Goal: Task Accomplishment & Management: Manage account settings

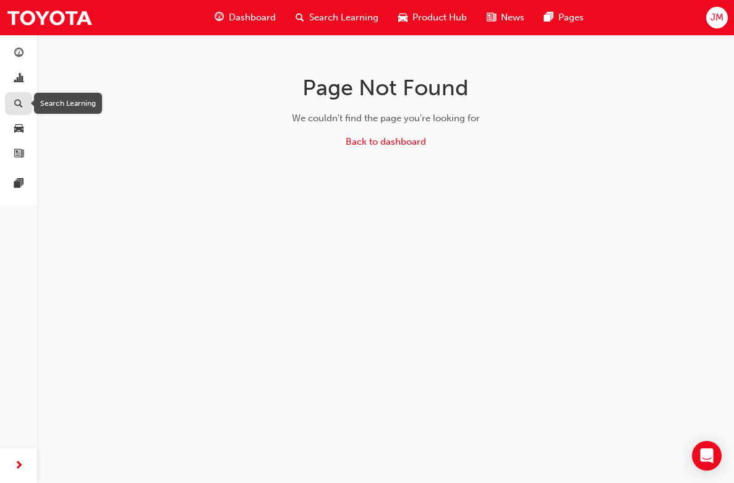
click at [19, 105] on span "search-icon" at bounding box center [18, 103] width 9 height 11
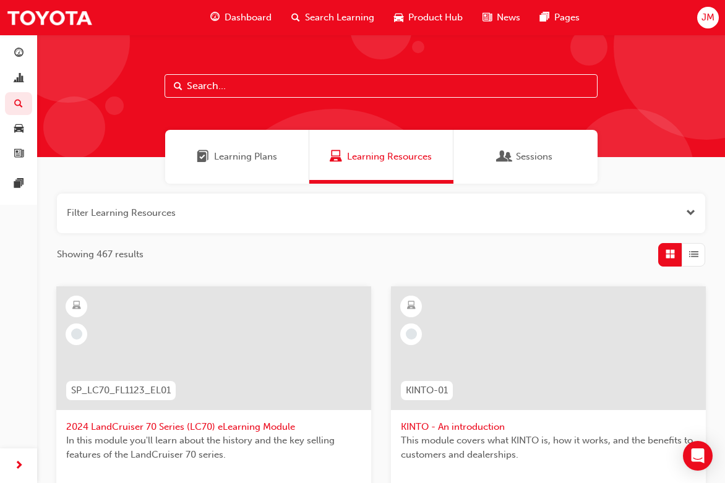
click at [231, 84] on input "text" at bounding box center [381, 86] width 433 height 24
type input "el2"
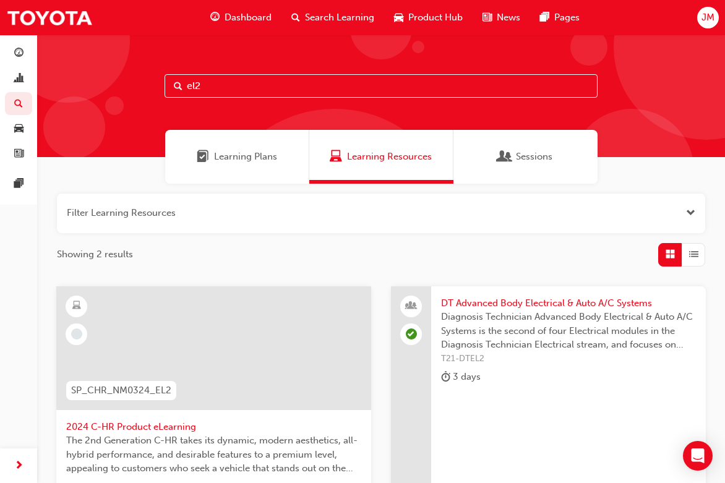
click at [483, 303] on span "DT Advanced Body Electrical & Auto A/C Systems" at bounding box center [568, 303] width 255 height 14
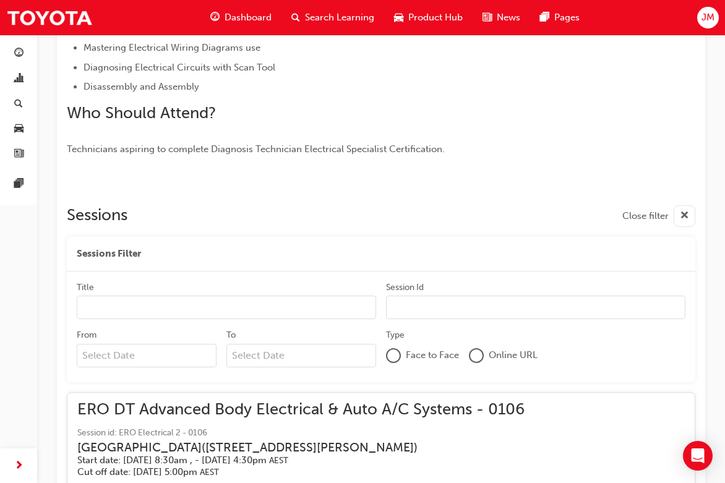
scroll to position [488, 0]
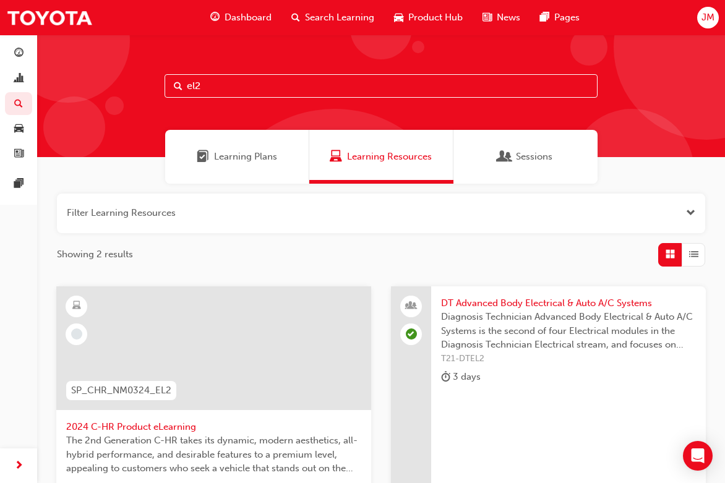
click at [202, 85] on input "el2" at bounding box center [381, 86] width 433 height 24
type input "el1"
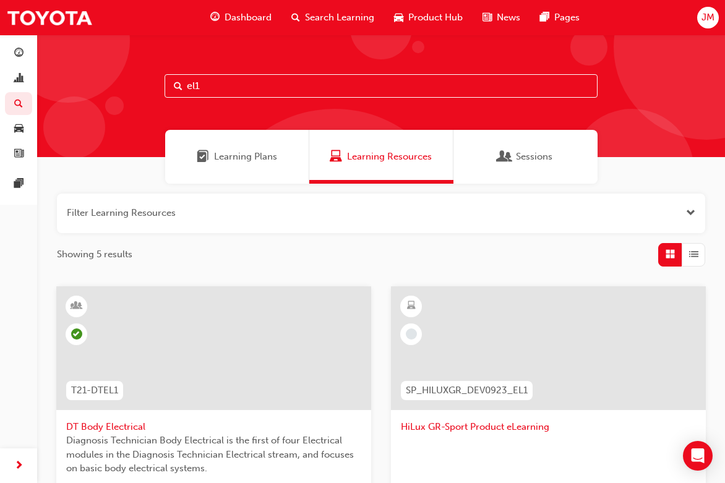
scroll to position [124, 0]
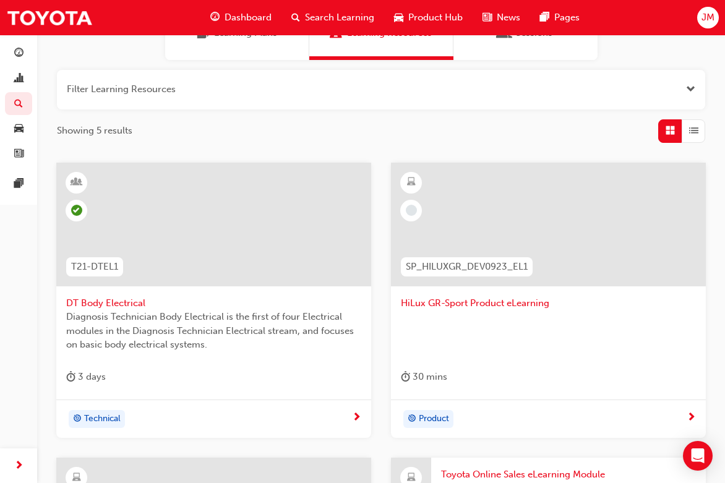
click at [120, 303] on span "DT Body Electrical" at bounding box center [213, 303] width 295 height 14
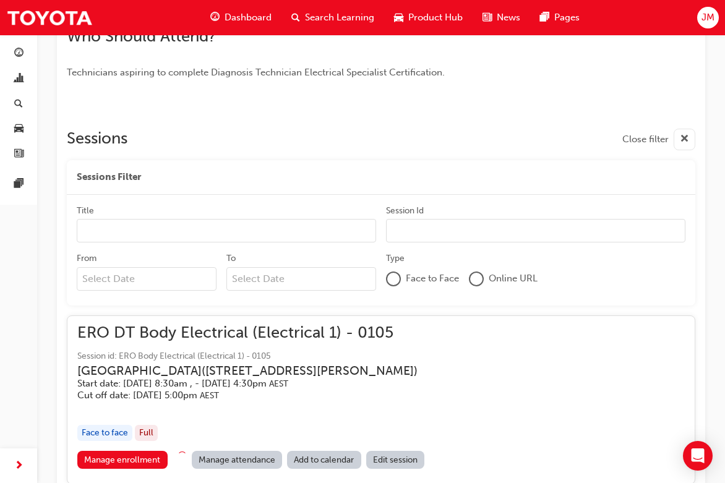
scroll to position [425, 0]
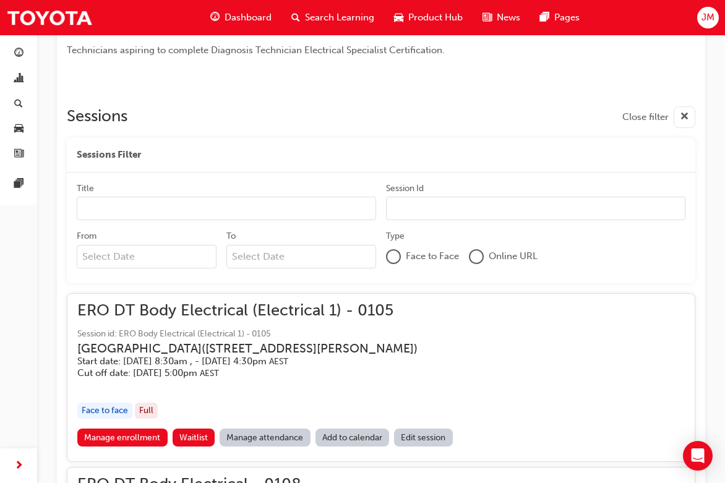
click at [108, 207] on input "Title" at bounding box center [226, 209] width 299 height 24
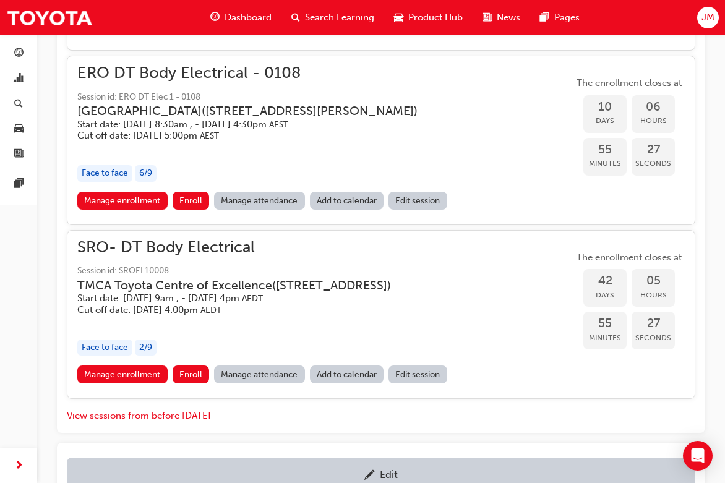
scroll to position [858, 0]
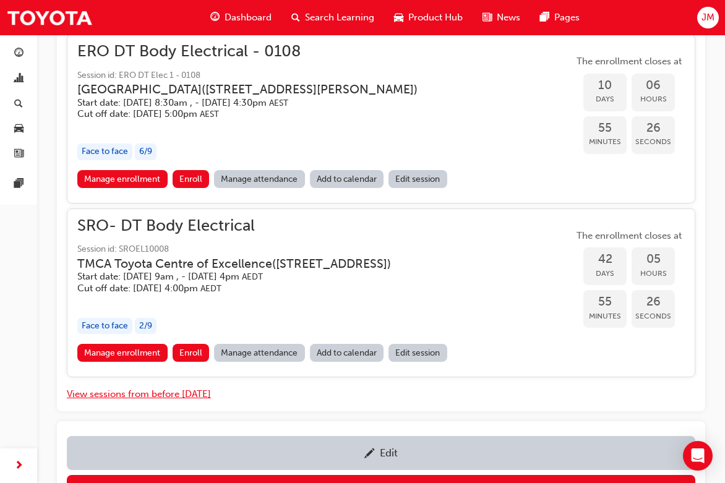
click at [120, 392] on button "View sessions from before [DATE]" at bounding box center [139, 394] width 144 height 14
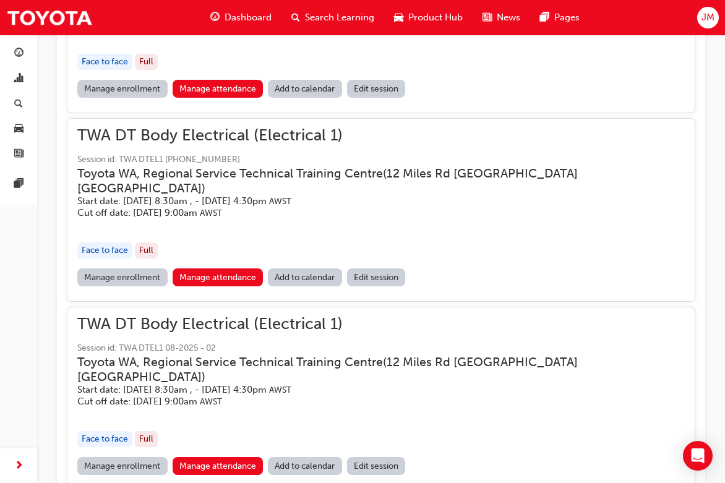
scroll to position [11724, 0]
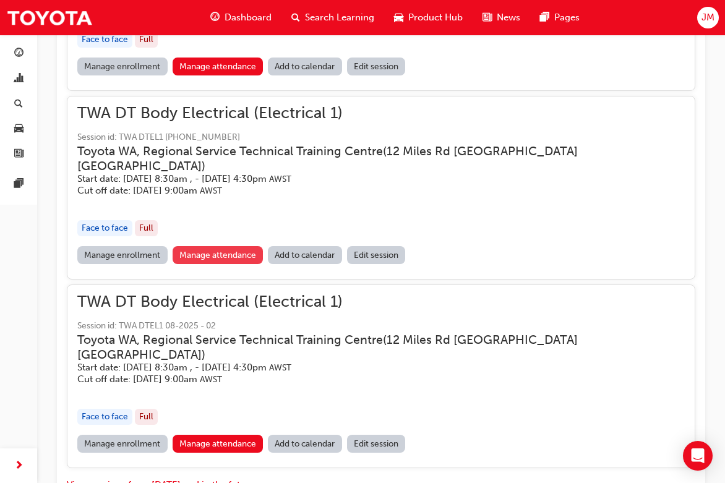
click at [205, 246] on link "Manage attendance" at bounding box center [218, 255] width 91 height 18
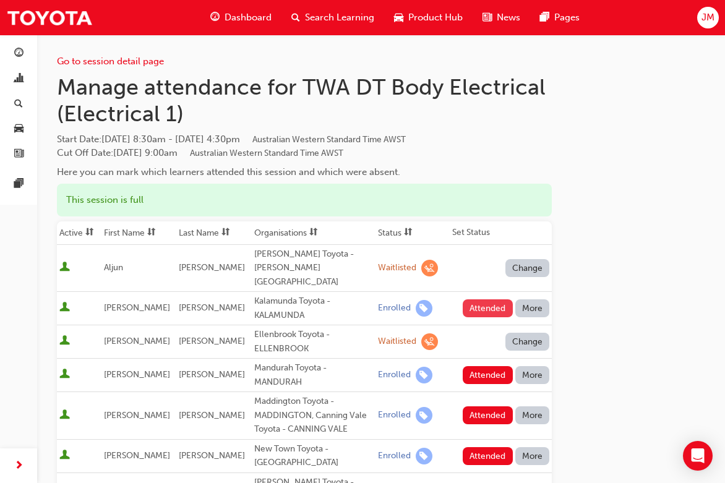
click at [484, 299] on button "Attended" at bounding box center [488, 308] width 50 height 18
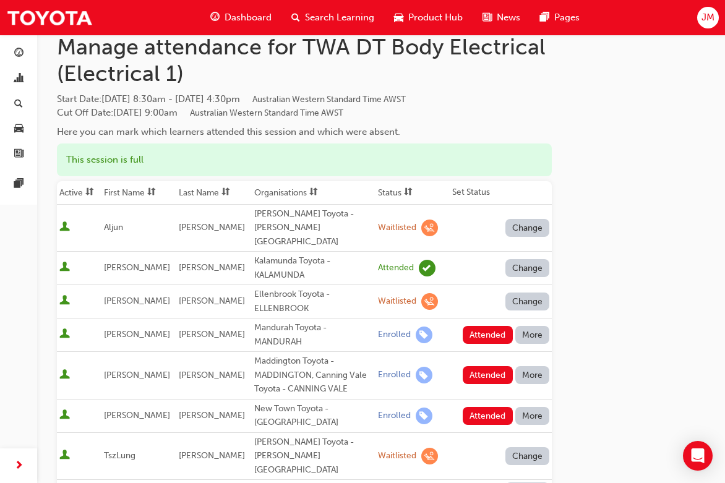
scroll to position [62, 0]
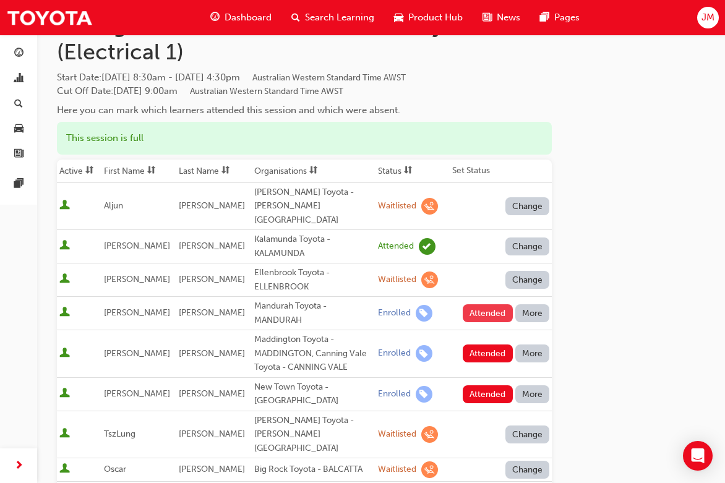
click at [483, 304] on button "Attended" at bounding box center [488, 313] width 50 height 18
click at [488, 345] on button "Attended" at bounding box center [488, 354] width 50 height 18
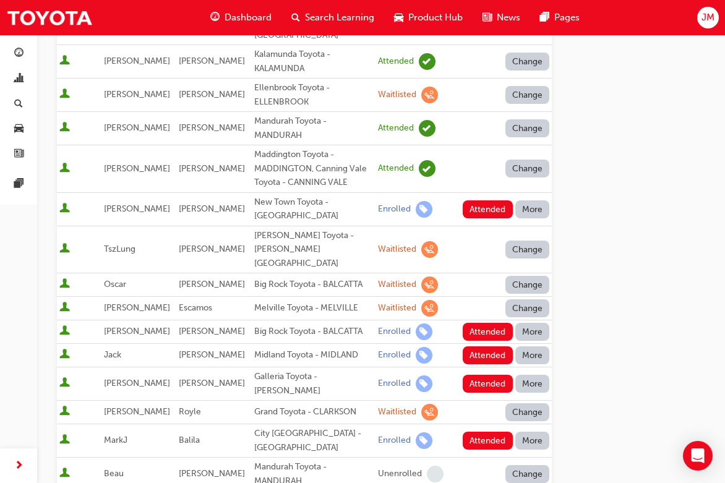
scroll to position [248, 0]
click at [530, 322] on button "More" at bounding box center [532, 331] width 35 height 18
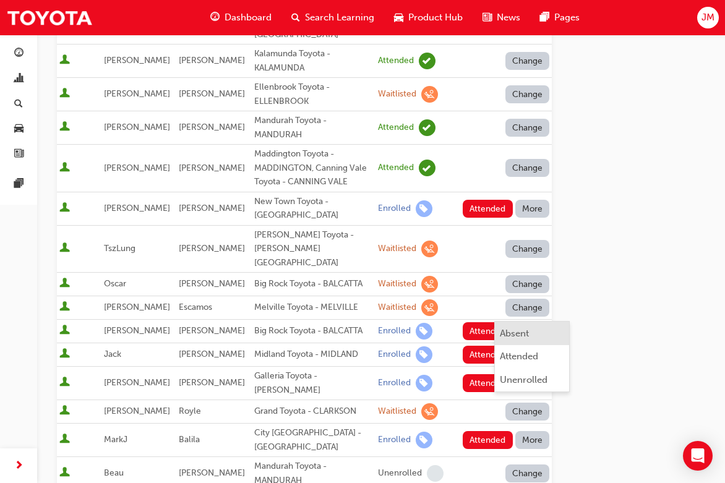
click at [532, 334] on div "Absent" at bounding box center [532, 334] width 65 height 14
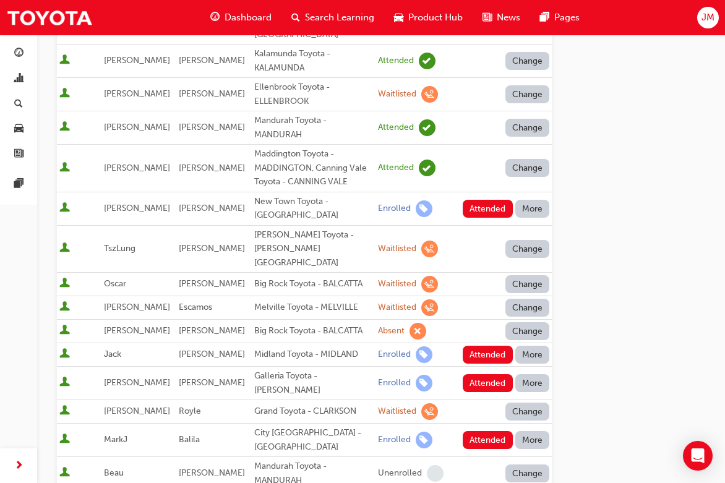
click at [531, 346] on button "More" at bounding box center [532, 355] width 35 height 18
click at [532, 405] on div "Unenrolled" at bounding box center [524, 404] width 48 height 14
click at [494, 374] on button "Attended" at bounding box center [488, 383] width 50 height 18
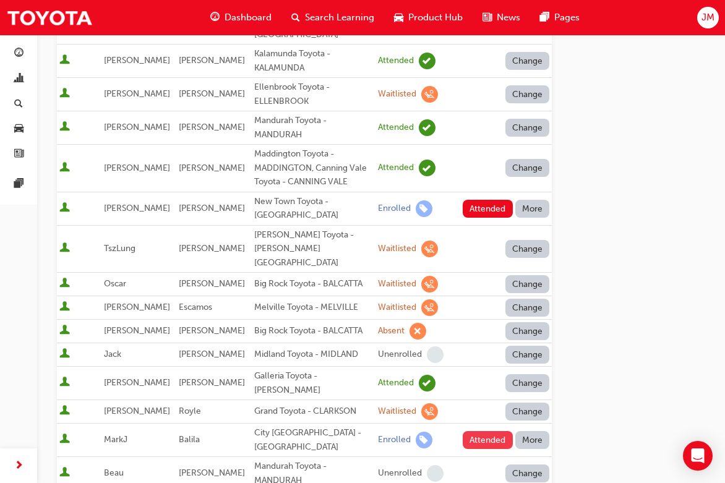
click at [483, 431] on button "Attended" at bounding box center [488, 440] width 50 height 18
click at [536, 200] on button "More" at bounding box center [532, 209] width 35 height 18
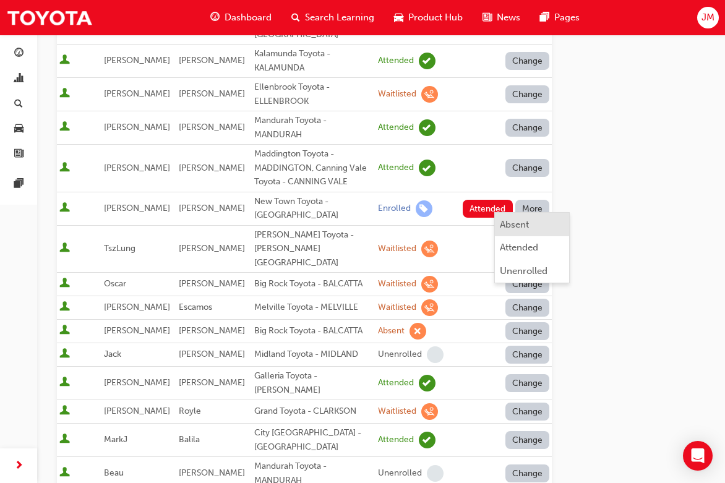
click at [519, 226] on div "Absent" at bounding box center [514, 225] width 29 height 14
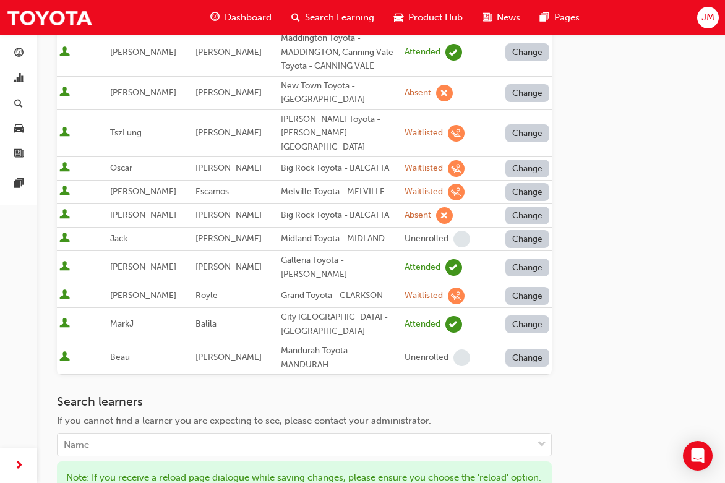
scroll to position [495, 0]
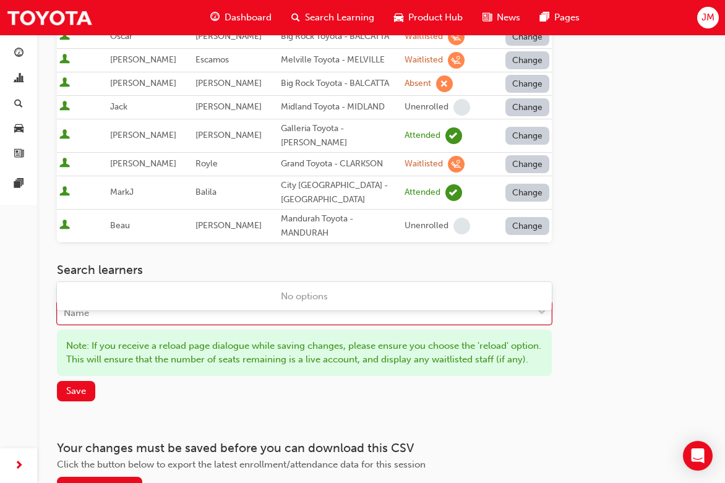
click at [110, 303] on div "Name" at bounding box center [295, 314] width 475 height 22
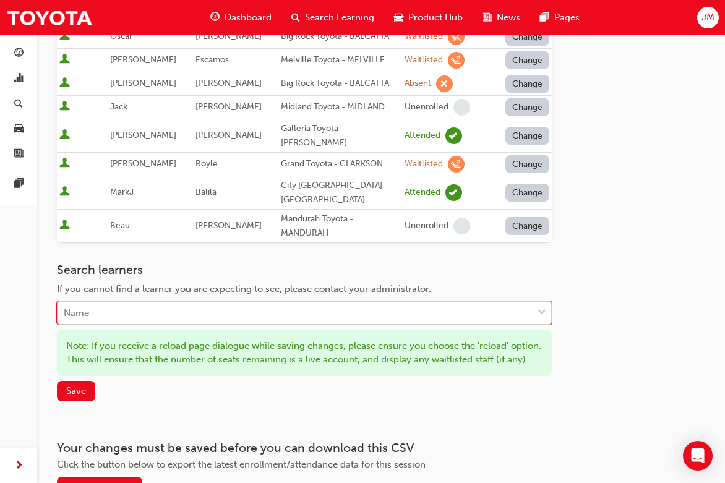
click at [109, 303] on div "Name" at bounding box center [295, 314] width 475 height 22
click at [108, 303] on div "Name" at bounding box center [295, 314] width 475 height 22
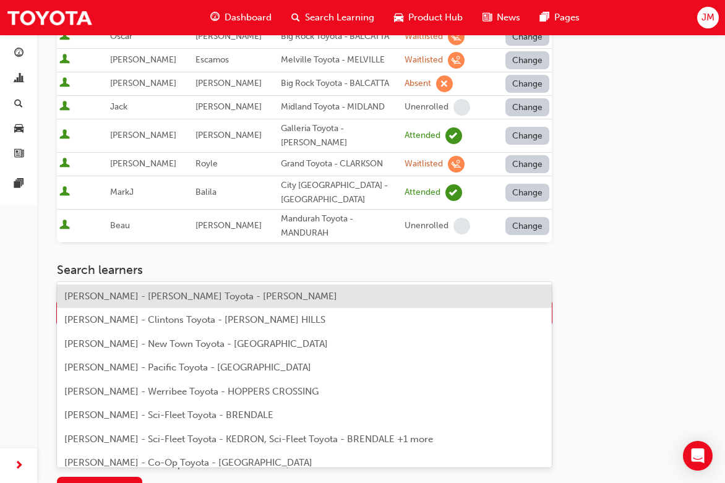
type input "[PERSON_NAME]"
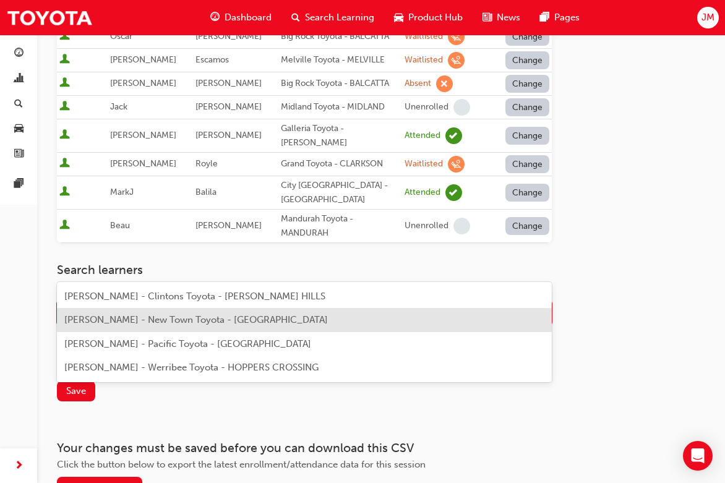
click at [141, 318] on span "[PERSON_NAME] - New Town Toyota - [GEOGRAPHIC_DATA]" at bounding box center [196, 319] width 264 height 11
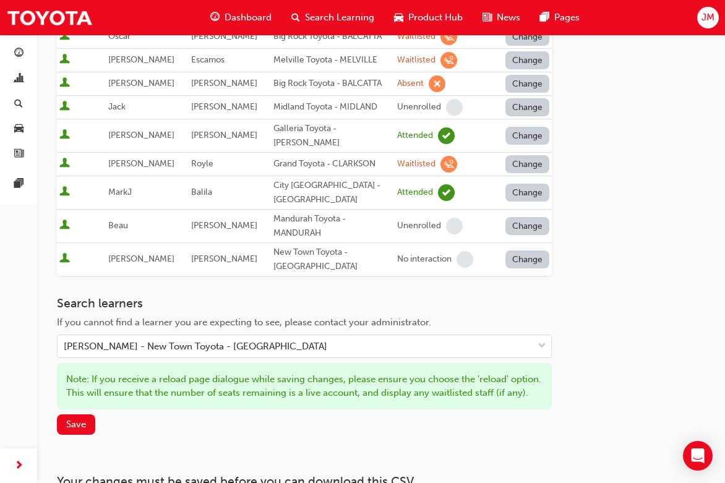
click at [522, 251] on button "Change" at bounding box center [528, 260] width 45 height 18
click at [525, 265] on div "Enrolled" at bounding box center [513, 265] width 36 height 14
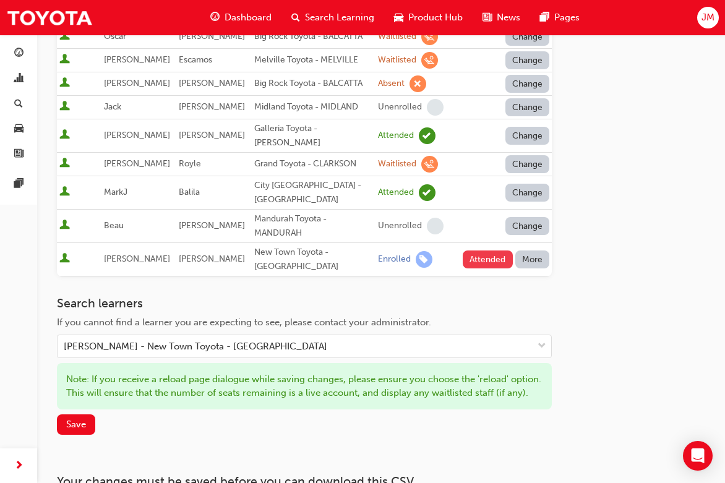
click at [475, 251] on button "Attended" at bounding box center [488, 260] width 50 height 18
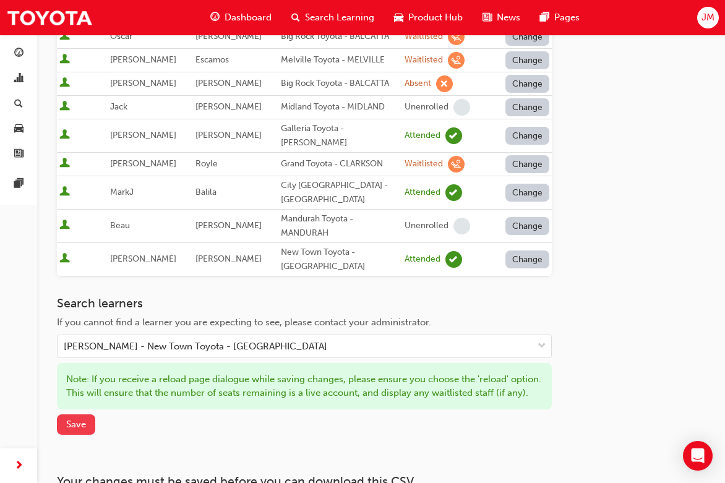
click at [73, 419] on span "Save" at bounding box center [76, 424] width 20 height 11
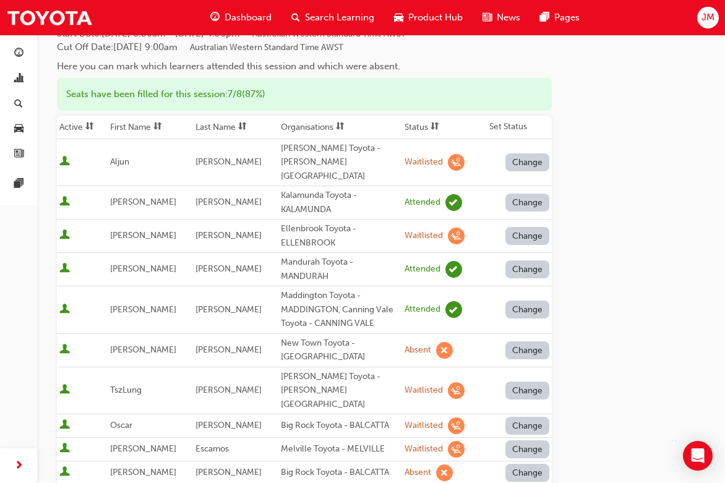
scroll to position [0, 0]
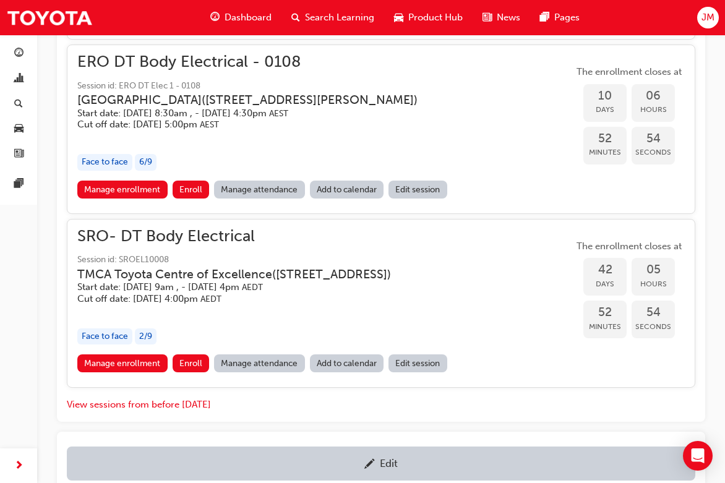
scroll to position [896, 0]
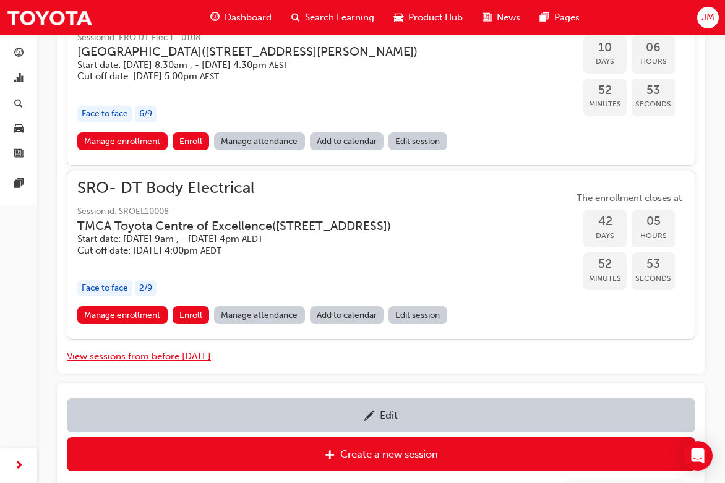
click at [130, 353] on button "View sessions from before [DATE]" at bounding box center [139, 357] width 144 height 14
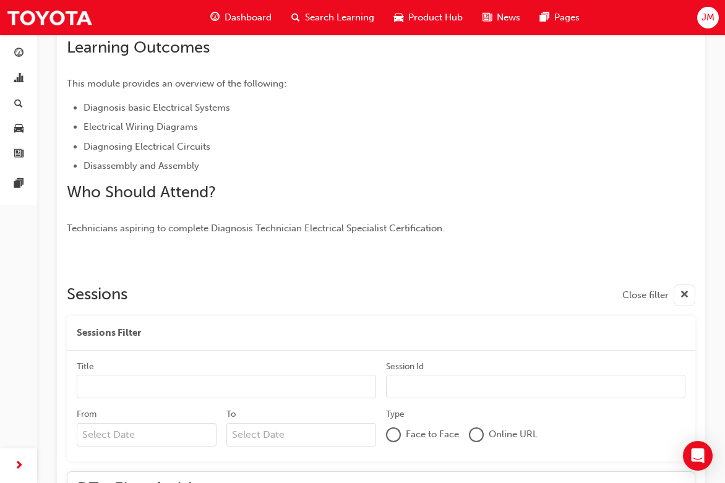
scroll to position [332, 0]
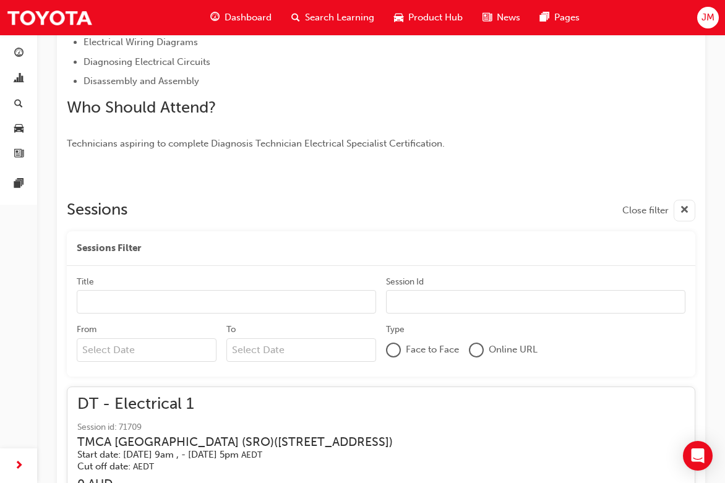
click at [119, 305] on input "Title" at bounding box center [226, 302] width 299 height 24
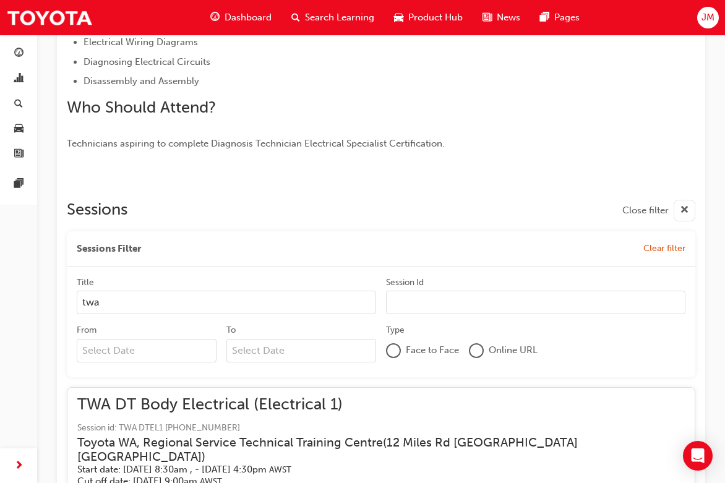
scroll to position [641, 0]
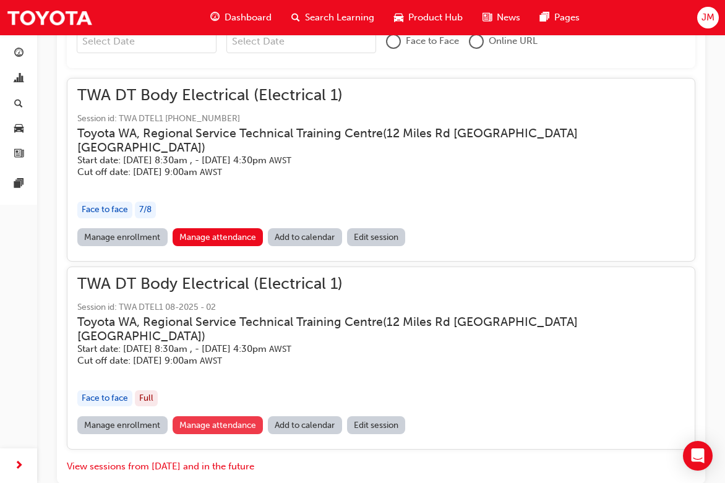
type input "twa"
click at [232, 416] on link "Manage attendance" at bounding box center [218, 425] width 91 height 18
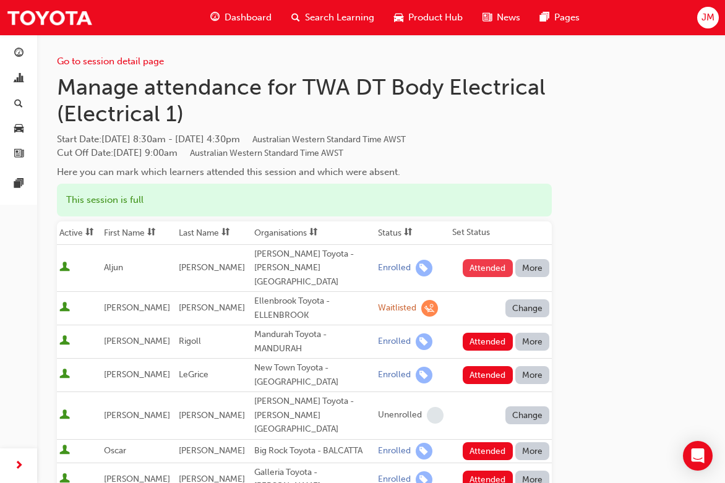
click at [478, 261] on button "Attended" at bounding box center [488, 268] width 50 height 18
click at [478, 333] on button "Attended" at bounding box center [488, 342] width 50 height 18
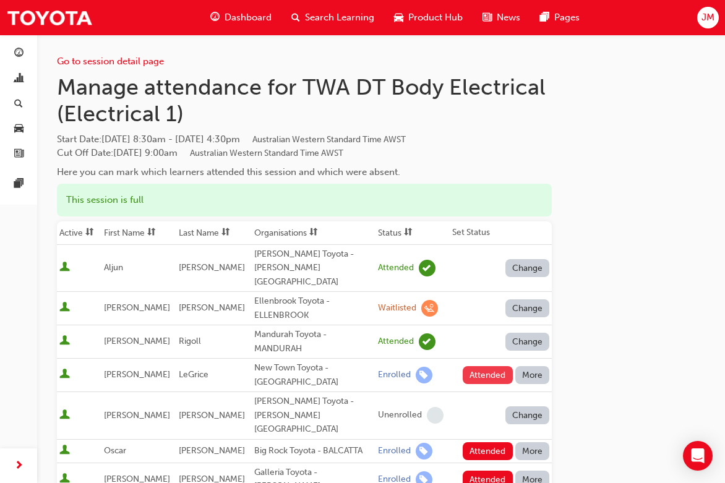
click at [483, 366] on button "Attended" at bounding box center [488, 375] width 50 height 18
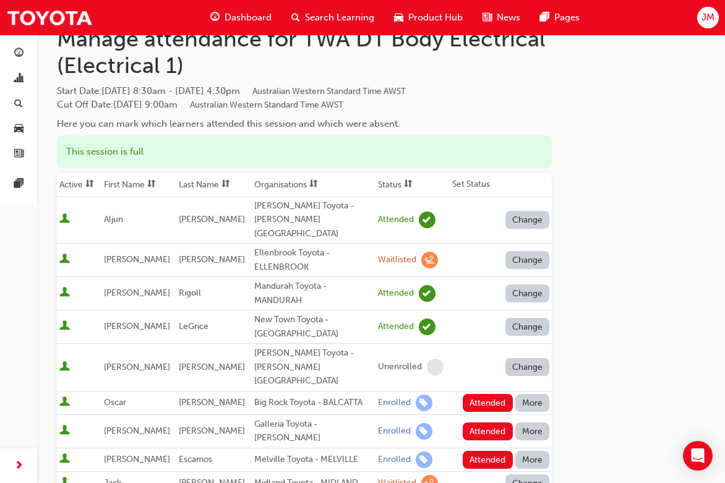
scroll to position [124, 0]
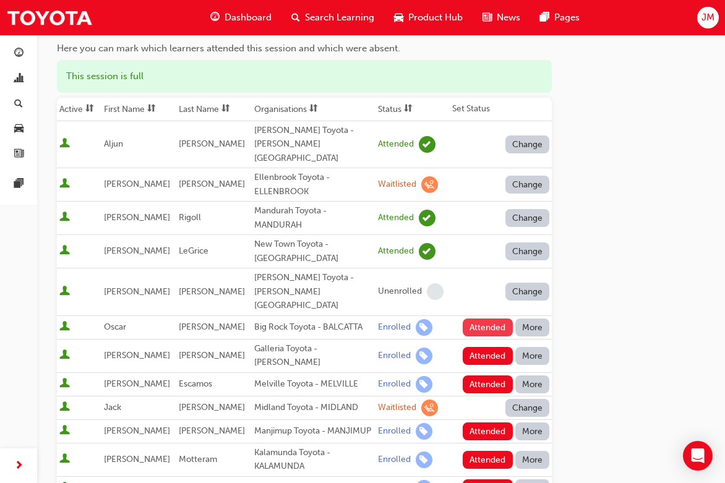
click at [476, 319] on button "Attended" at bounding box center [488, 328] width 50 height 18
click at [483, 347] on button "Attended" at bounding box center [488, 356] width 50 height 18
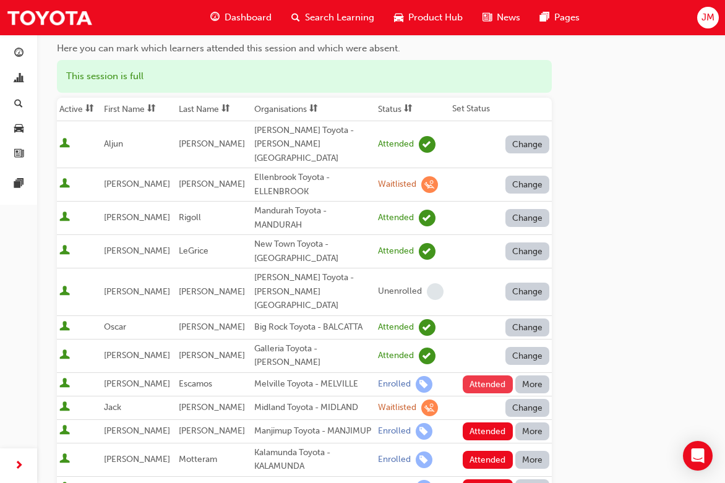
click at [483, 376] on button "Attended" at bounding box center [488, 385] width 50 height 18
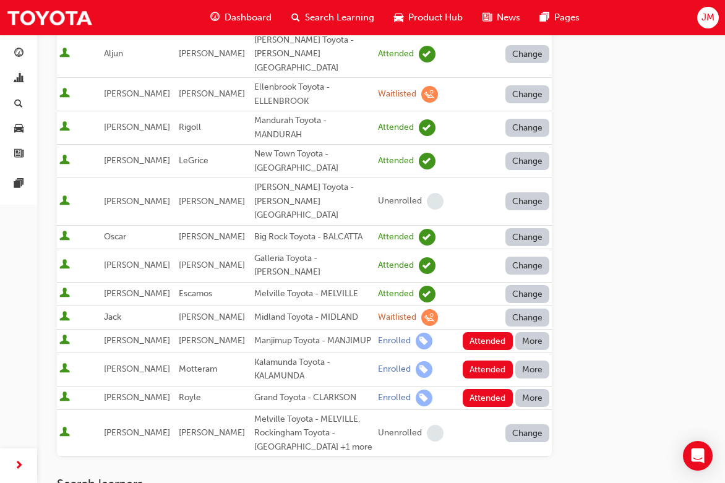
scroll to position [248, 0]
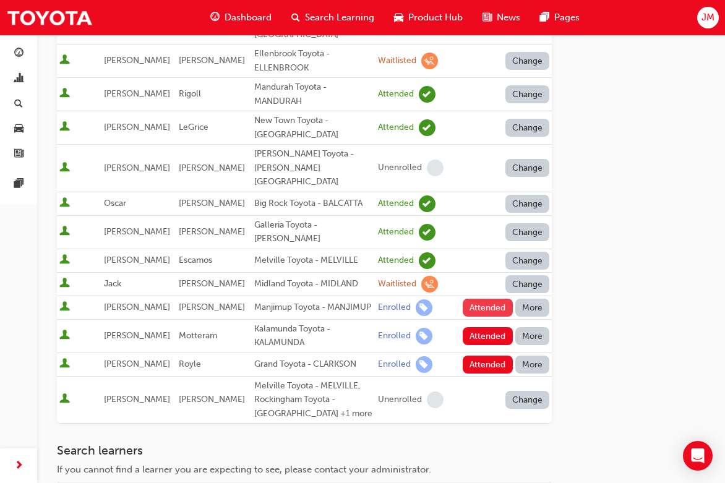
click at [475, 299] on button "Attended" at bounding box center [488, 308] width 50 height 18
click at [486, 327] on button "Attended" at bounding box center [488, 336] width 50 height 18
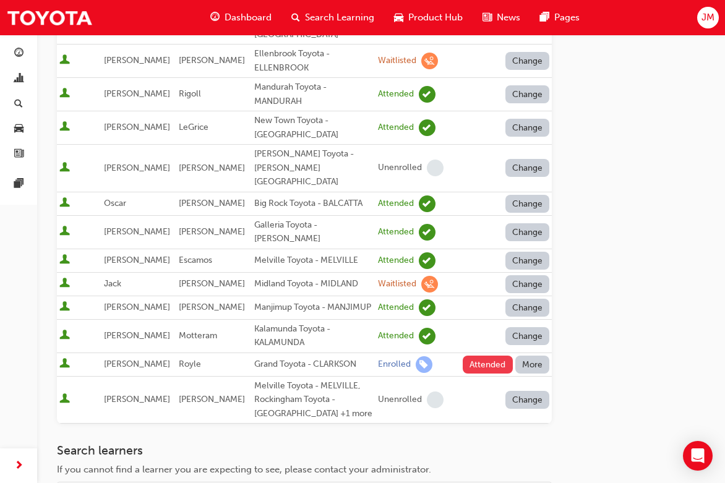
click at [487, 356] on button "Attended" at bounding box center [488, 365] width 50 height 18
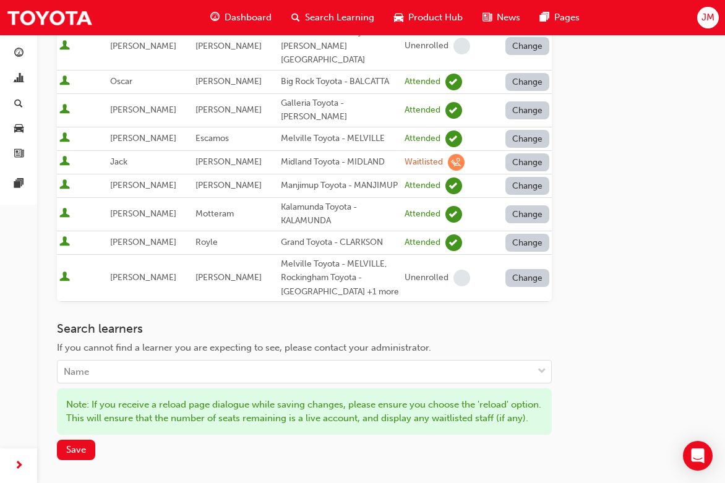
scroll to position [499, 0]
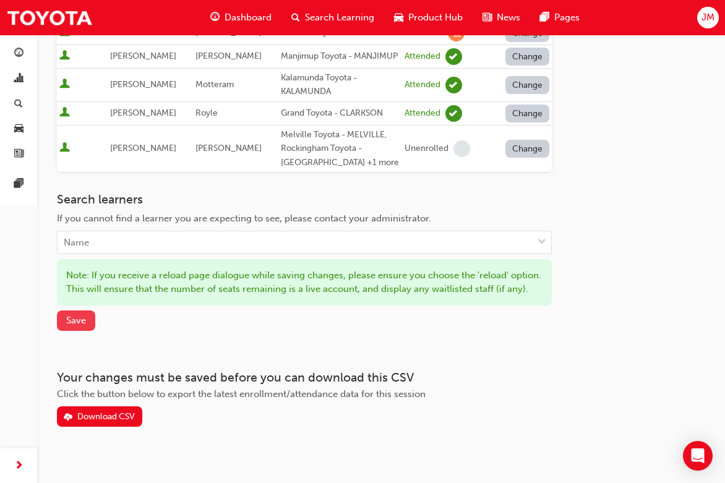
click at [86, 311] on button "Save" at bounding box center [76, 321] width 38 height 20
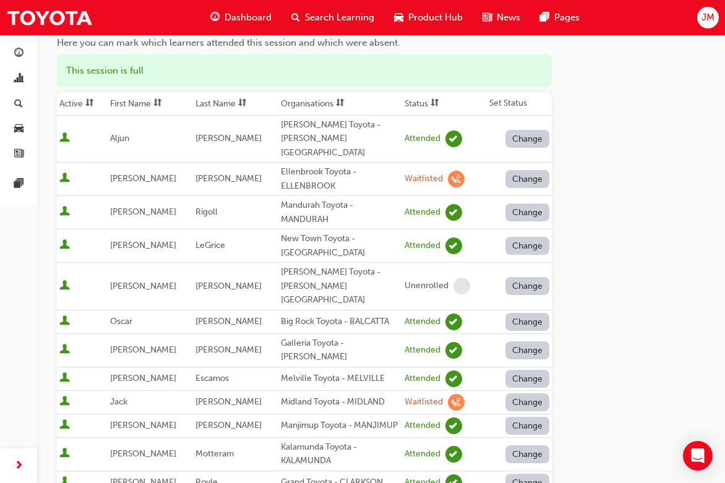
scroll to position [0, 0]
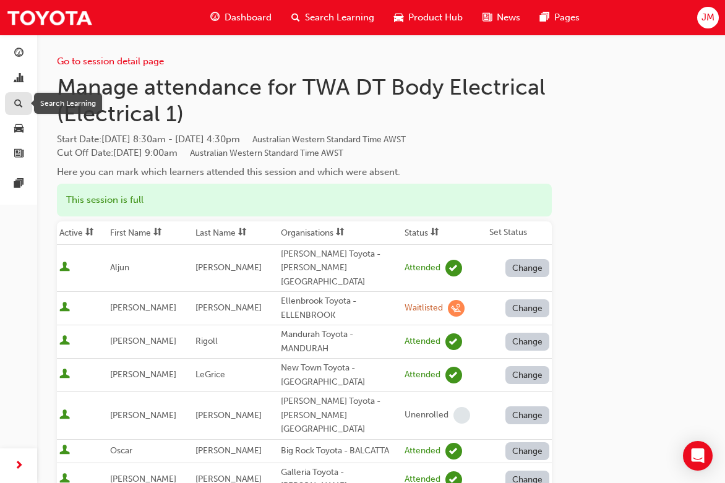
click at [24, 103] on div "button" at bounding box center [18, 103] width 15 height 15
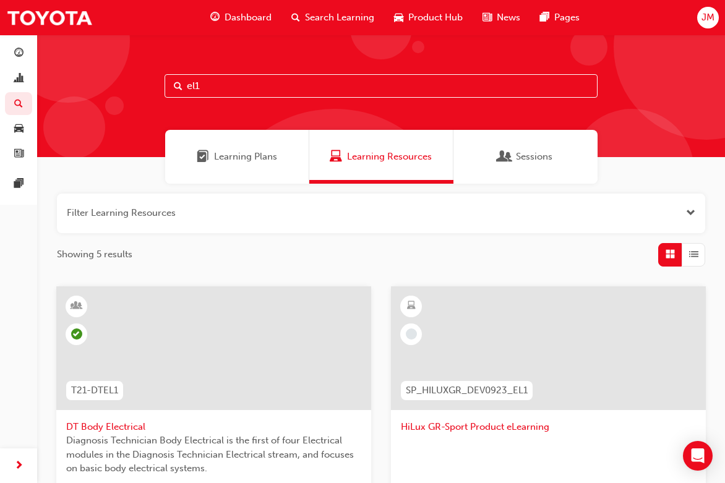
click at [126, 428] on span "DT Body Electrical" at bounding box center [213, 427] width 295 height 14
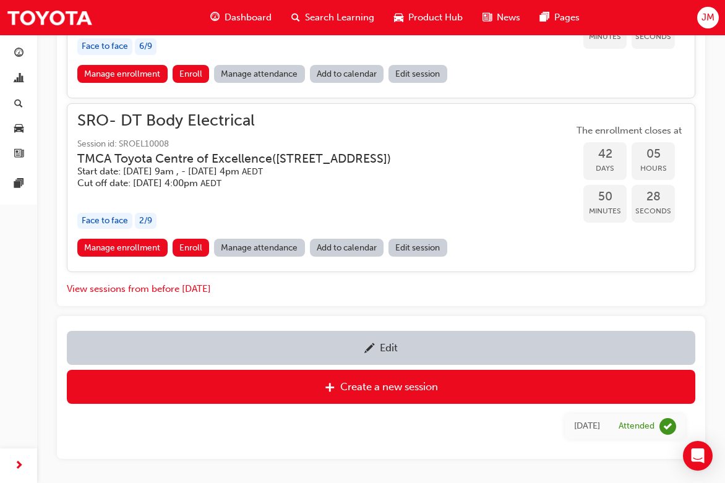
scroll to position [1020, 0]
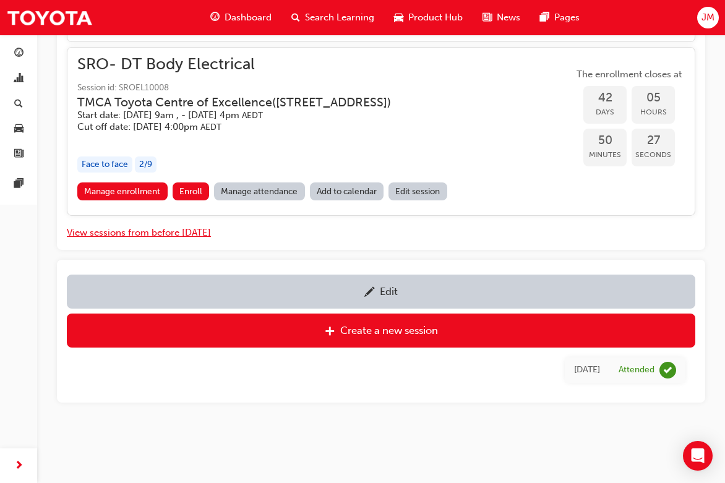
click at [131, 233] on button "View sessions from before [DATE]" at bounding box center [139, 233] width 144 height 14
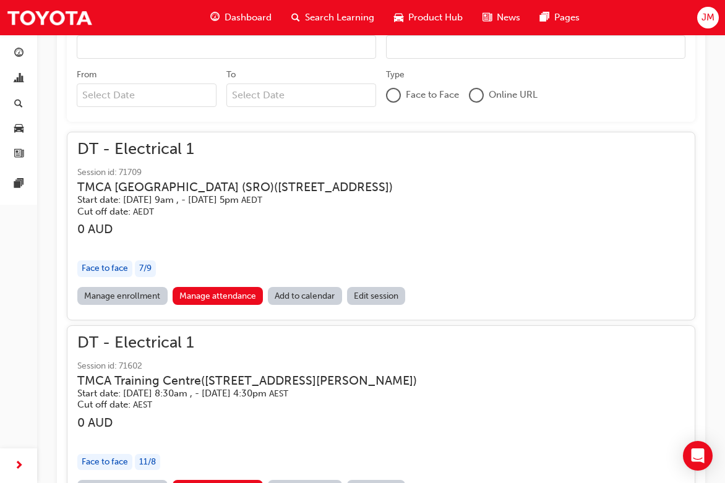
scroll to position [215, 0]
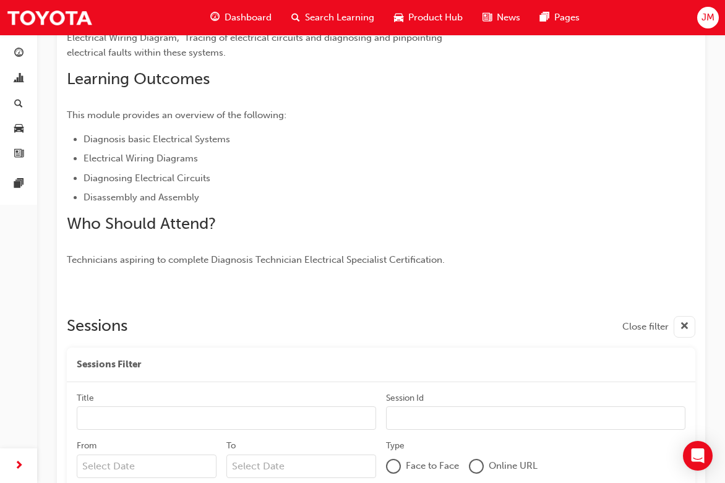
click at [132, 416] on input "Title" at bounding box center [226, 419] width 299 height 24
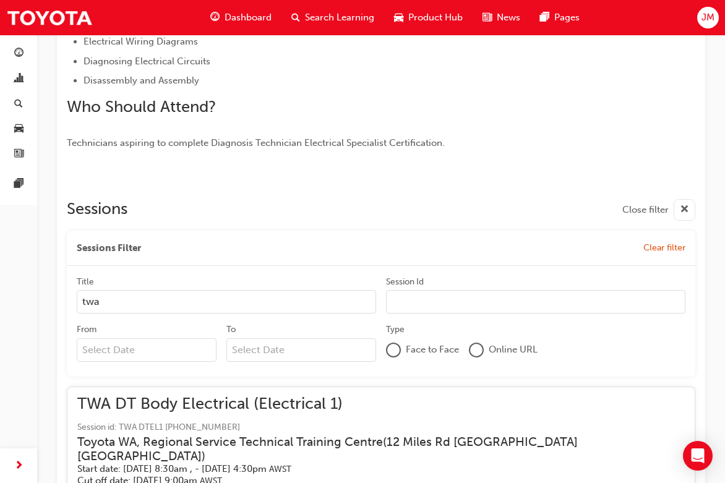
scroll to position [463, 0]
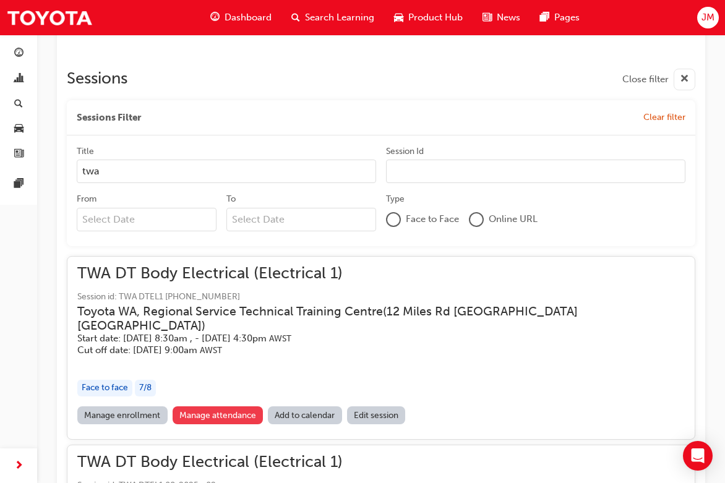
type input "twa"
click at [212, 407] on link "Manage attendance" at bounding box center [218, 416] width 91 height 18
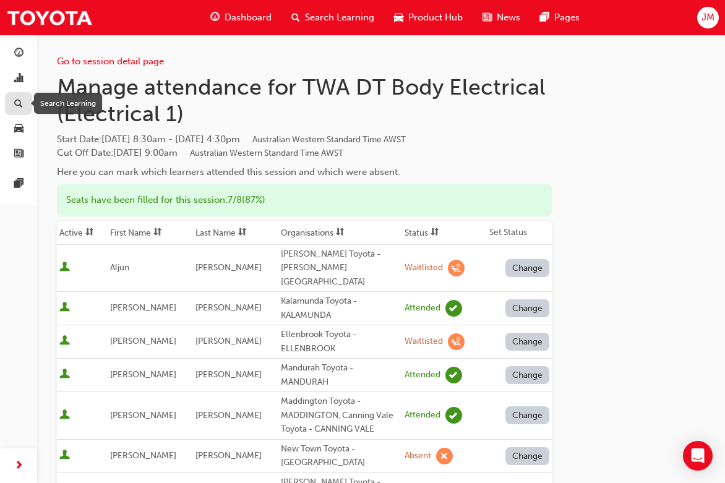
click at [22, 106] on span "search-icon" at bounding box center [18, 103] width 9 height 11
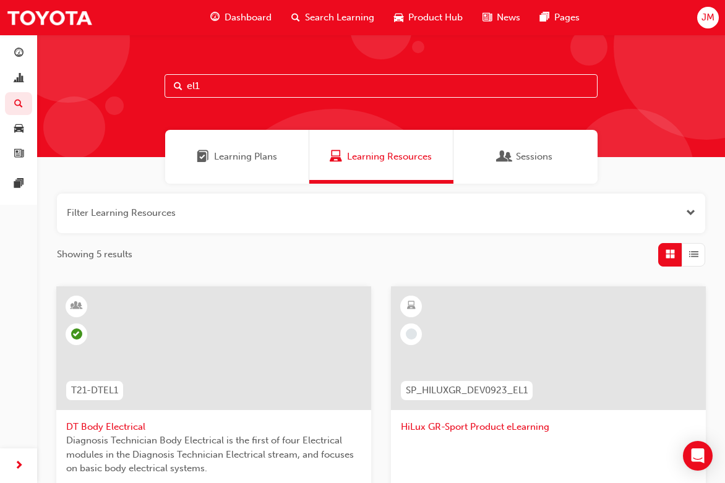
click at [110, 424] on span "DT Body Electrical" at bounding box center [213, 427] width 295 height 14
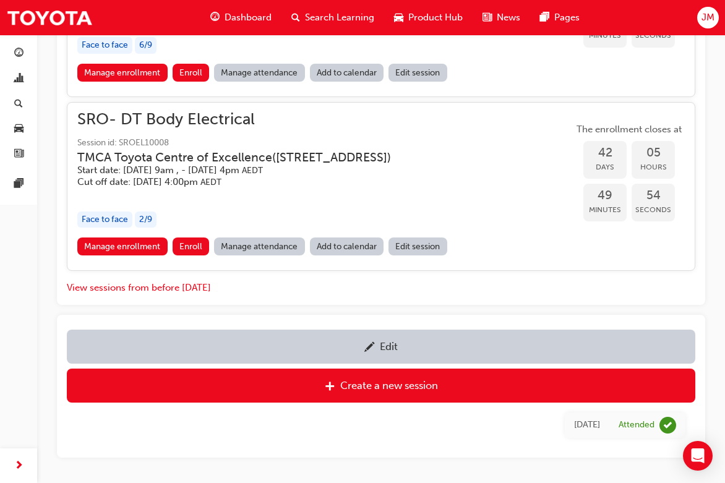
scroll to position [1020, 0]
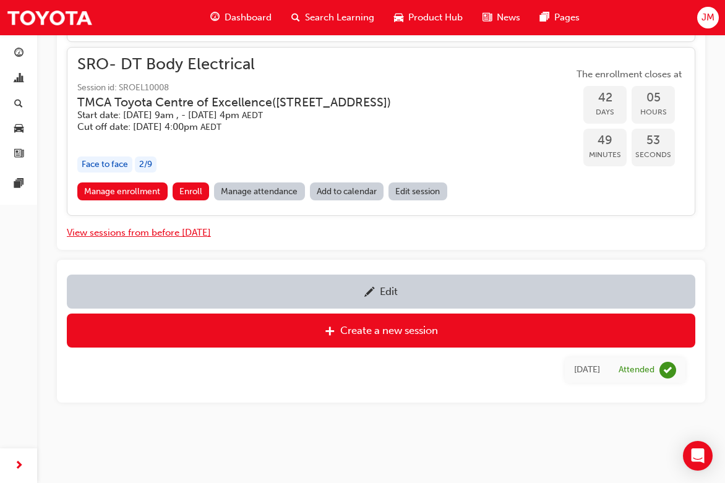
click at [160, 233] on button "View sessions from before [DATE]" at bounding box center [139, 233] width 144 height 14
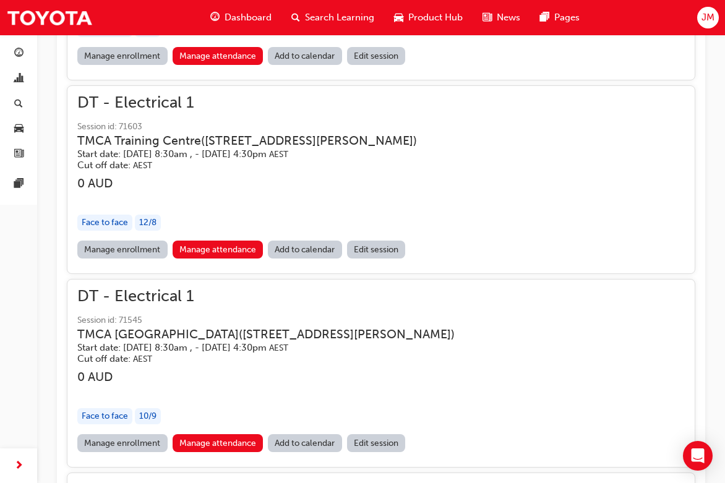
scroll to position [525, 0]
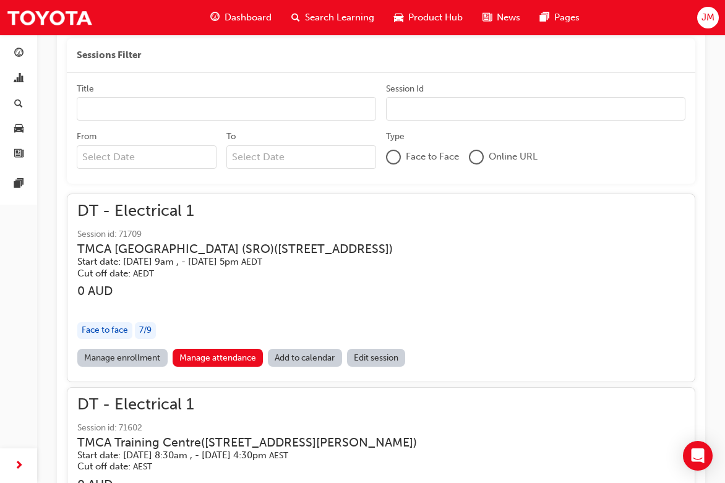
click at [155, 111] on input "Title" at bounding box center [226, 109] width 299 height 24
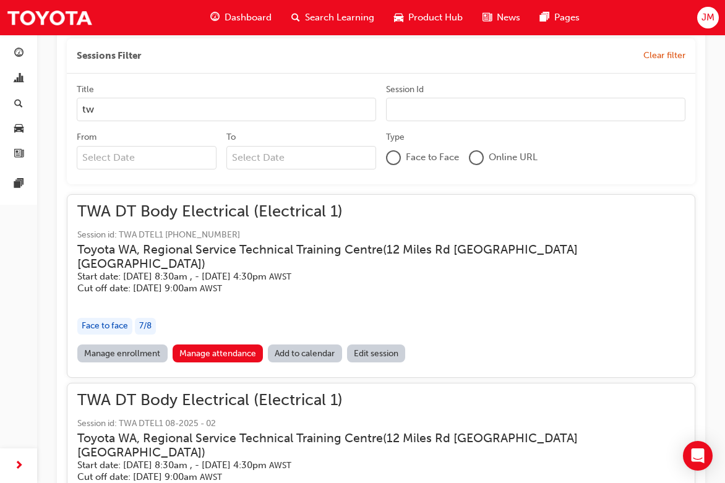
type input "twa"
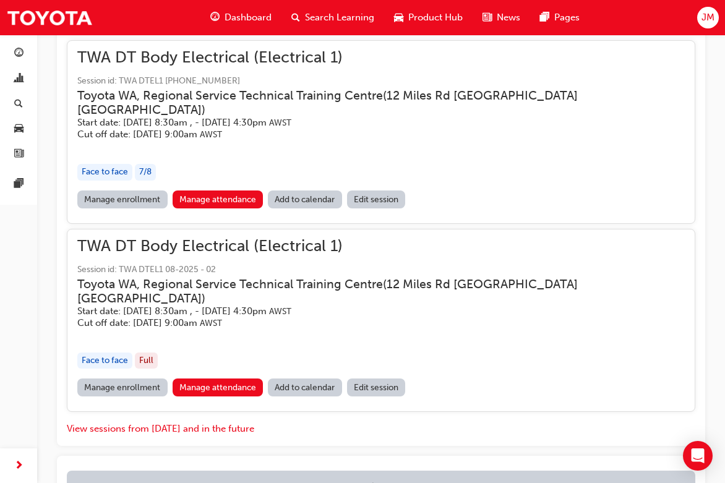
scroll to position [772, 0]
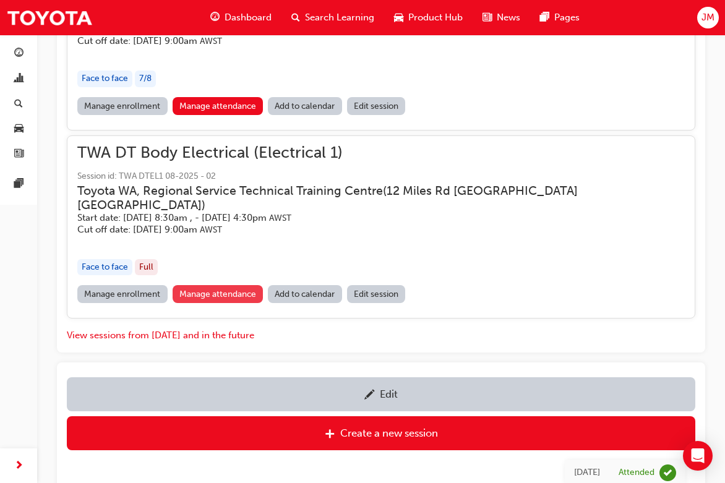
click at [213, 285] on link "Manage attendance" at bounding box center [218, 294] width 91 height 18
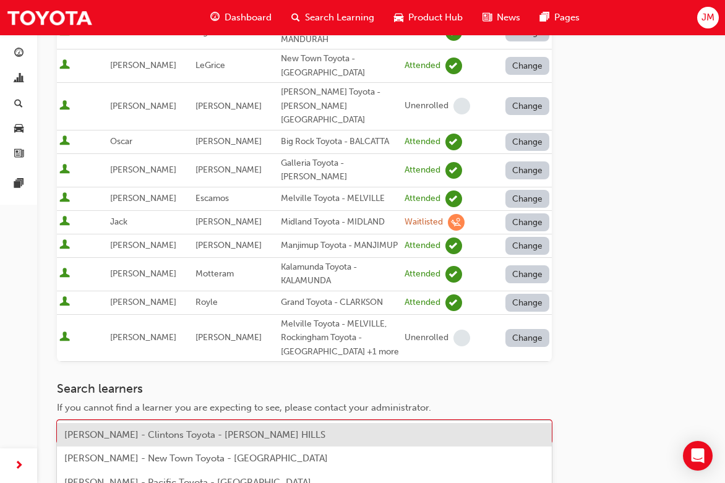
scroll to position [352, 0]
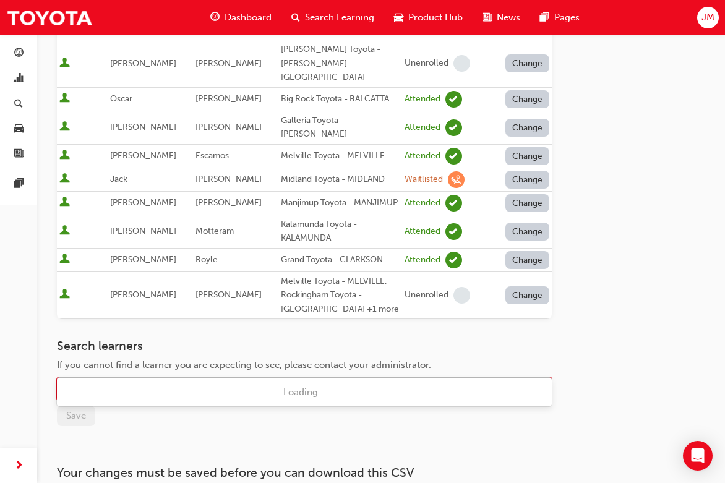
type input "[PERSON_NAME]"
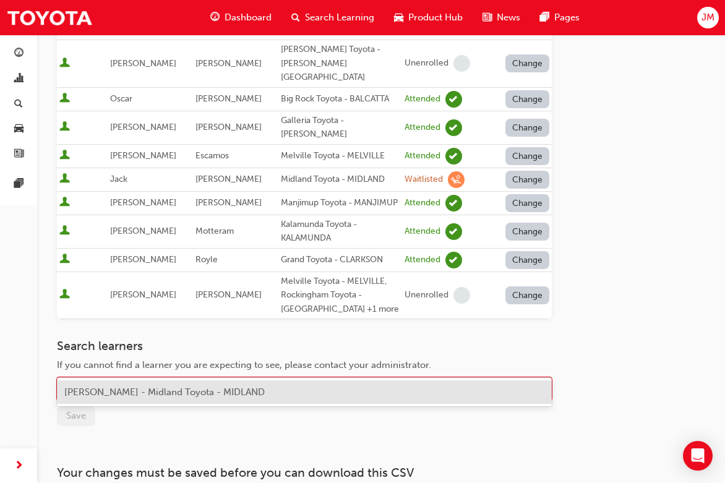
click at [141, 395] on span "[PERSON_NAME] - Midland Toyota - MIDLAND" at bounding box center [164, 392] width 200 height 11
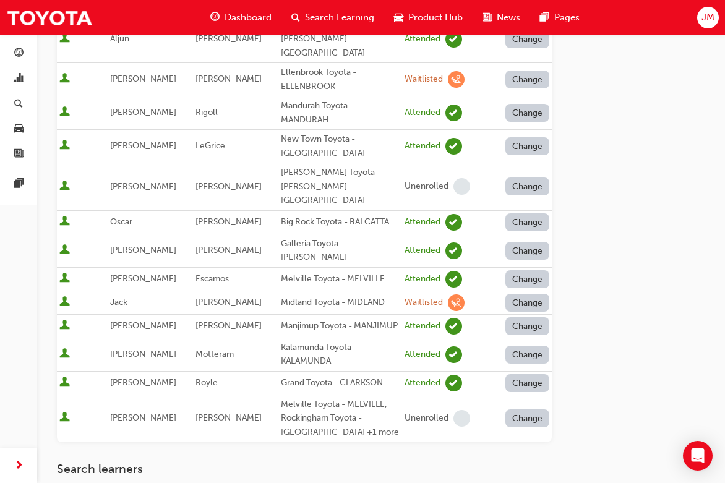
scroll to position [228, 0]
click at [528, 295] on button "Change" at bounding box center [528, 304] width 45 height 18
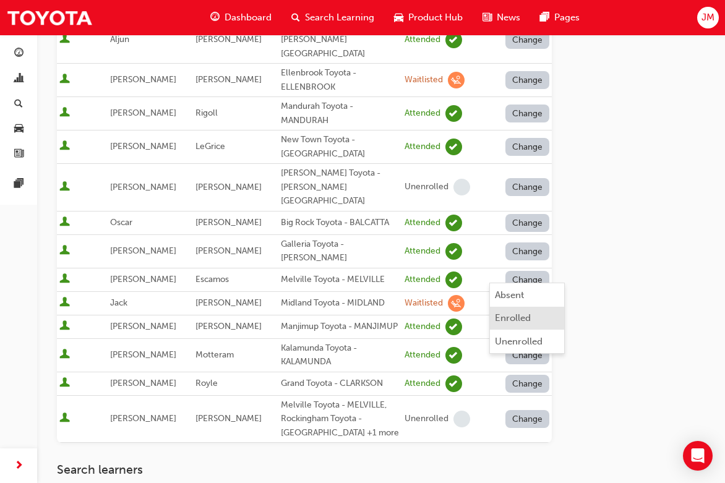
click at [519, 320] on div "Enrolled" at bounding box center [513, 318] width 36 height 14
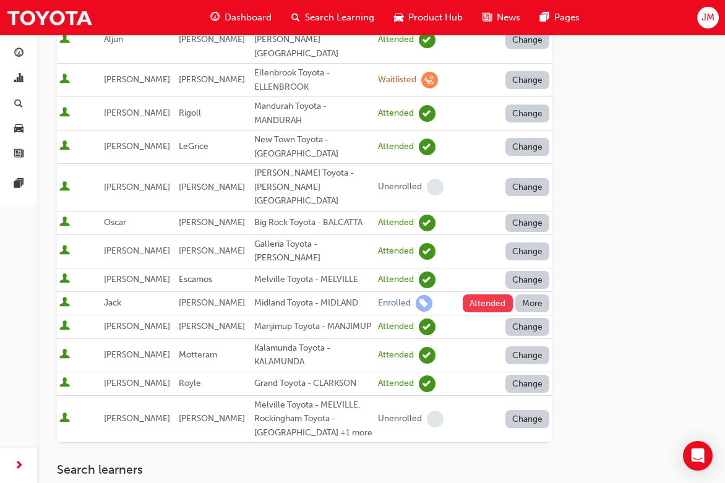
click at [490, 295] on button "Attended" at bounding box center [488, 304] width 50 height 18
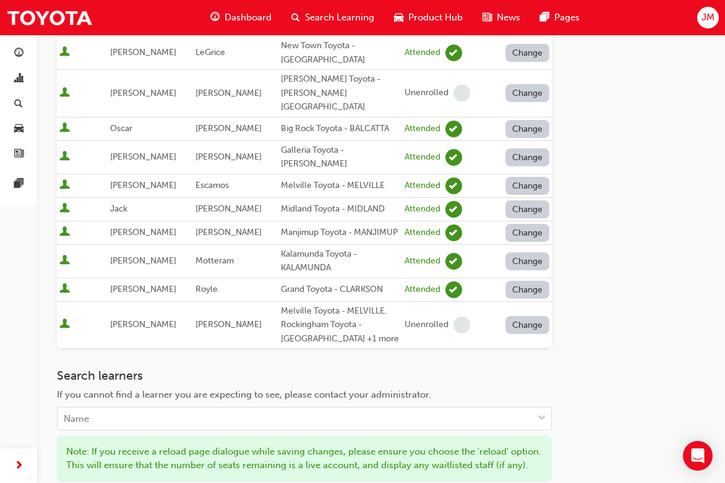
scroll to position [476, 0]
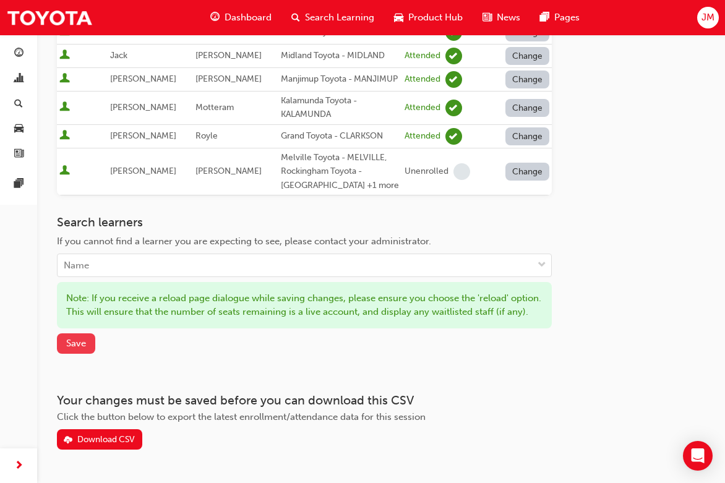
click at [79, 338] on span "Save" at bounding box center [76, 343] width 20 height 11
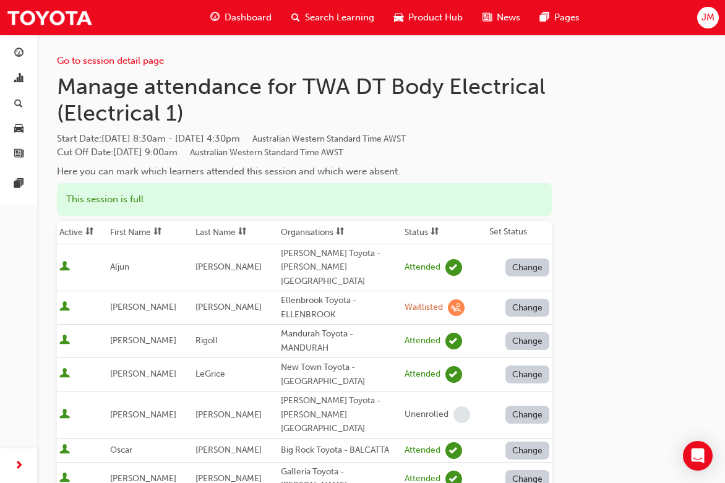
scroll to position [0, 0]
